Goal: Information Seeking & Learning: Learn about a topic

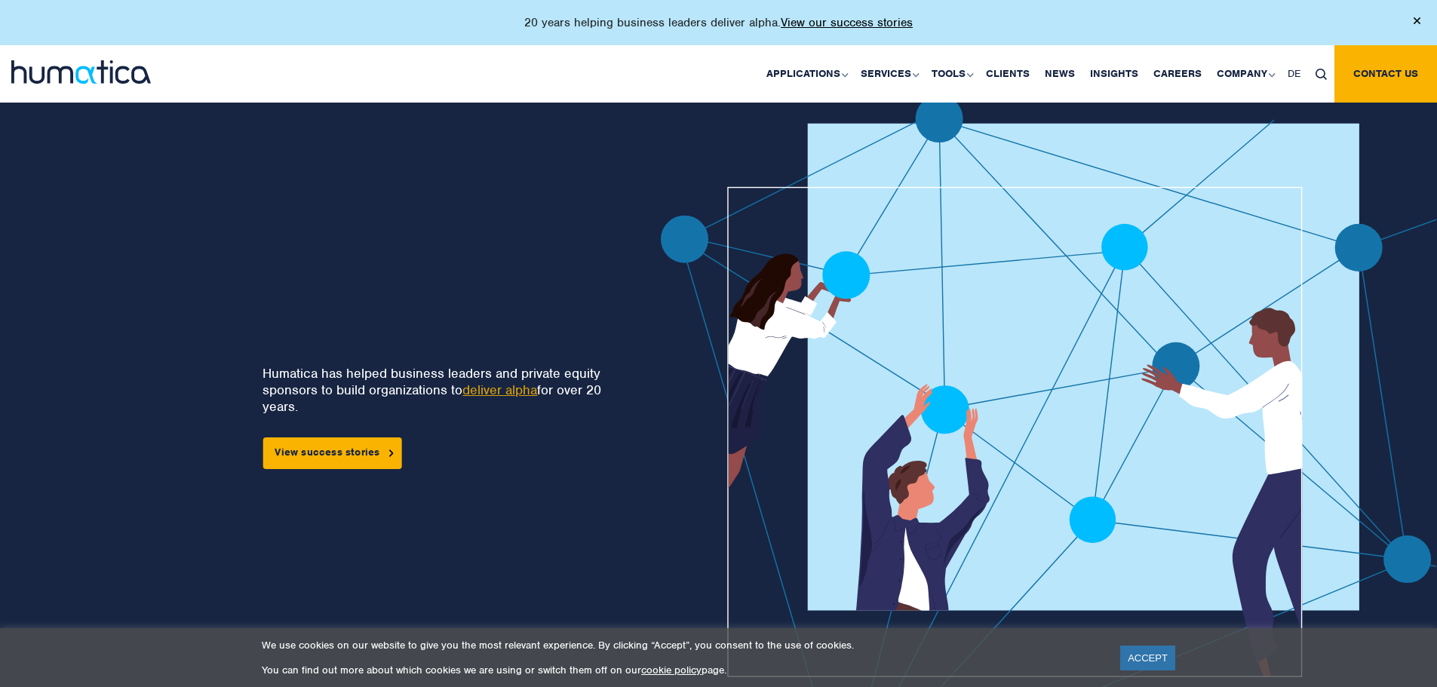
click at [524, 388] on link "deliver alpha" at bounding box center [499, 390] width 75 height 17
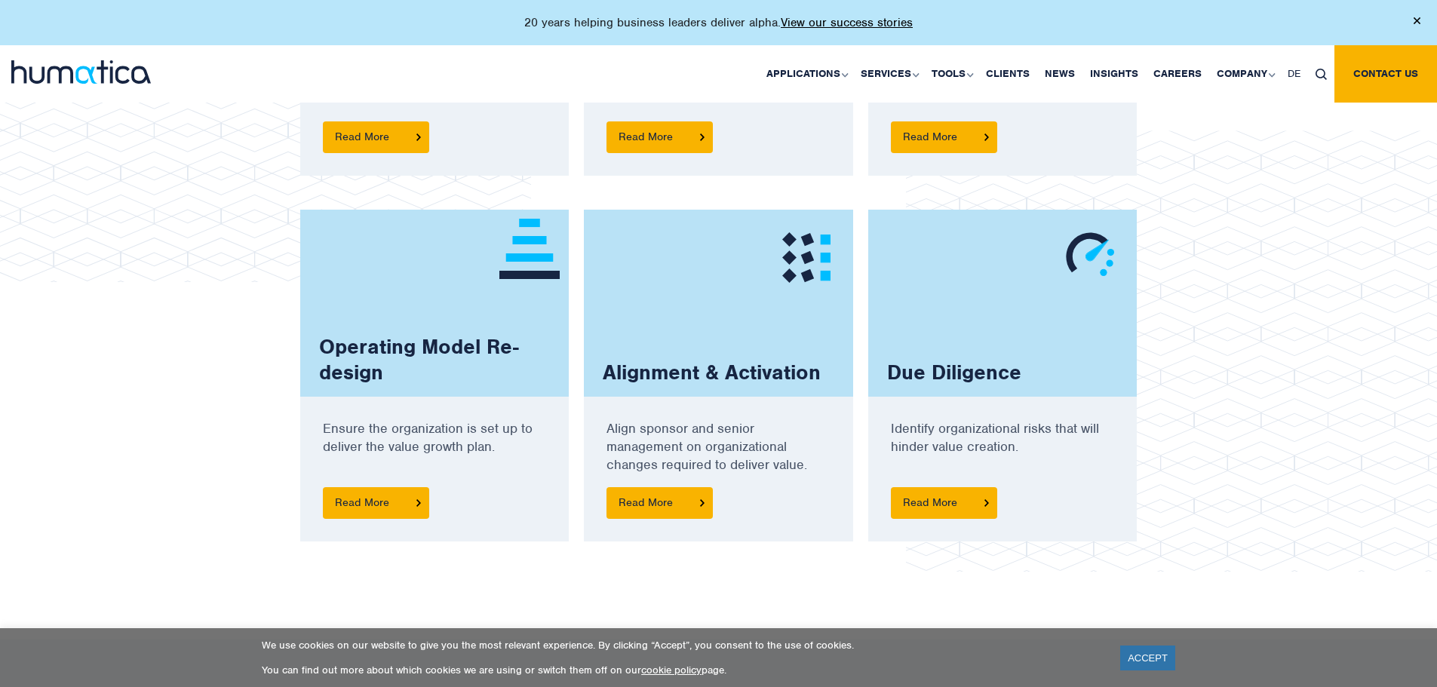
scroll to position [981, 0]
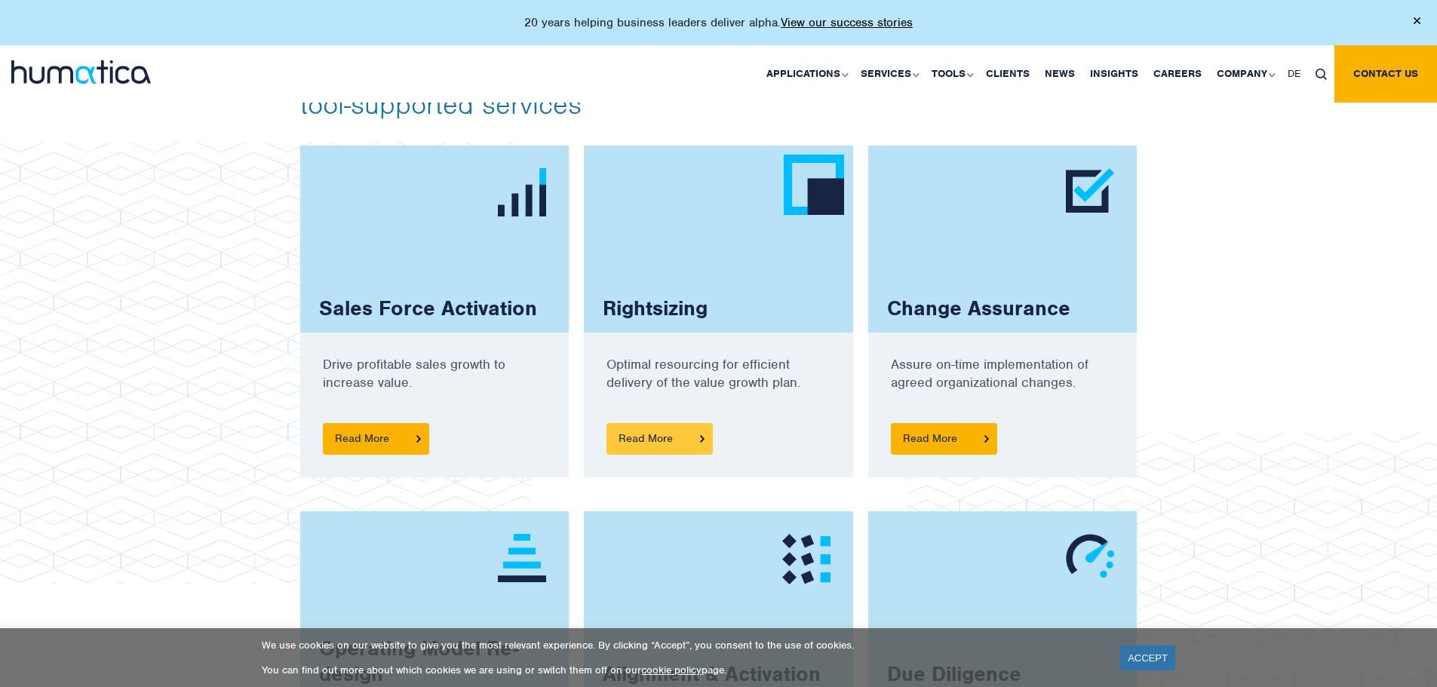
click at [692, 433] on span "Read More" at bounding box center [660, 439] width 106 height 32
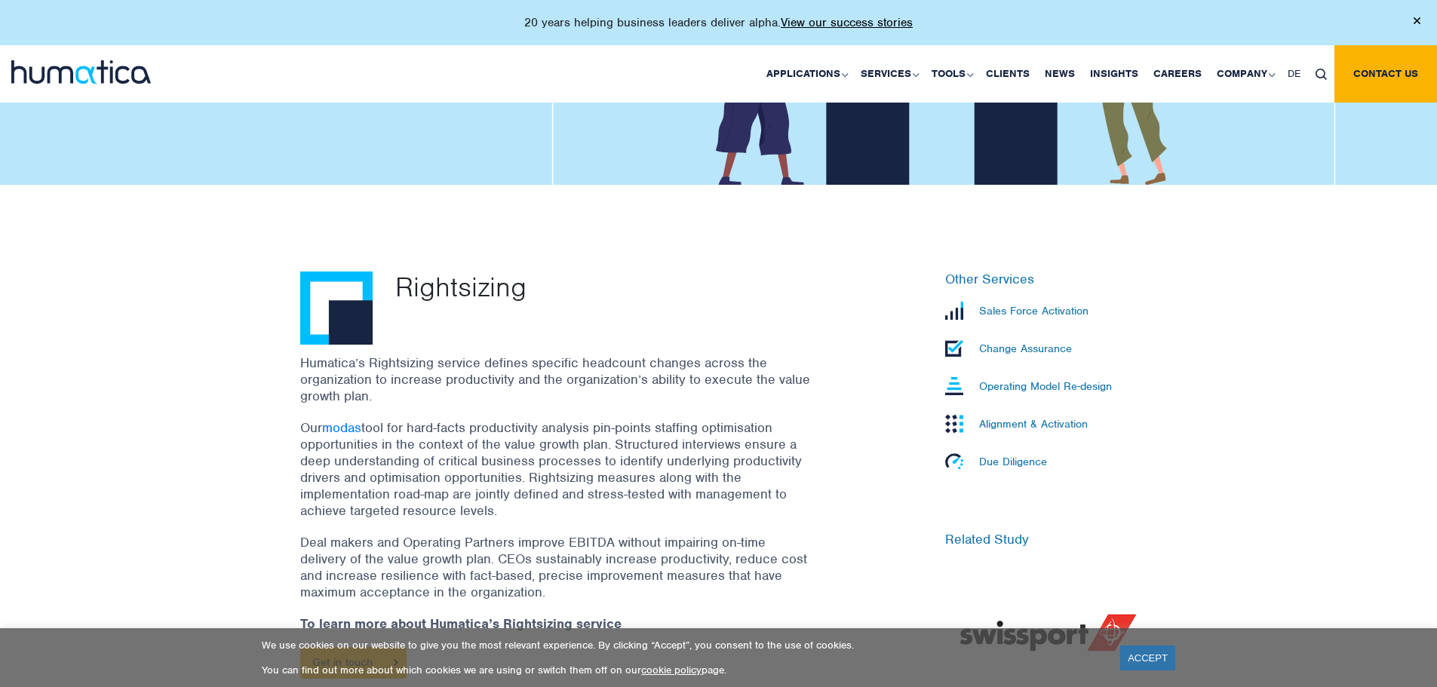
scroll to position [377, 0]
